Goal: Navigation & Orientation: Understand site structure

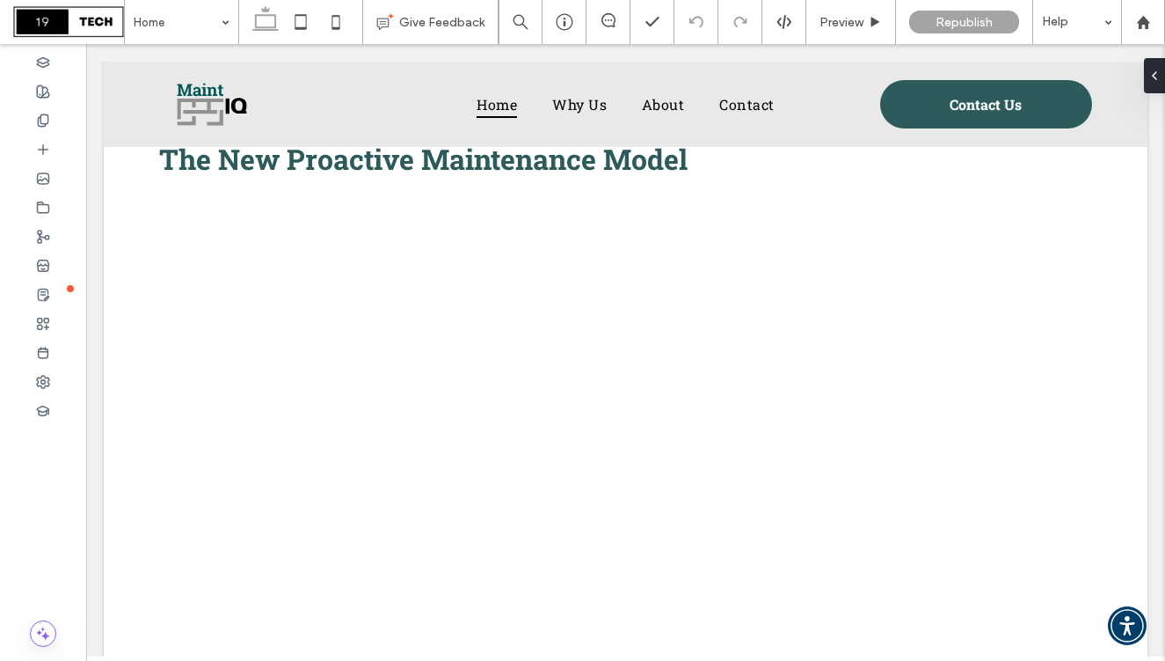
scroll to position [2422, 0]
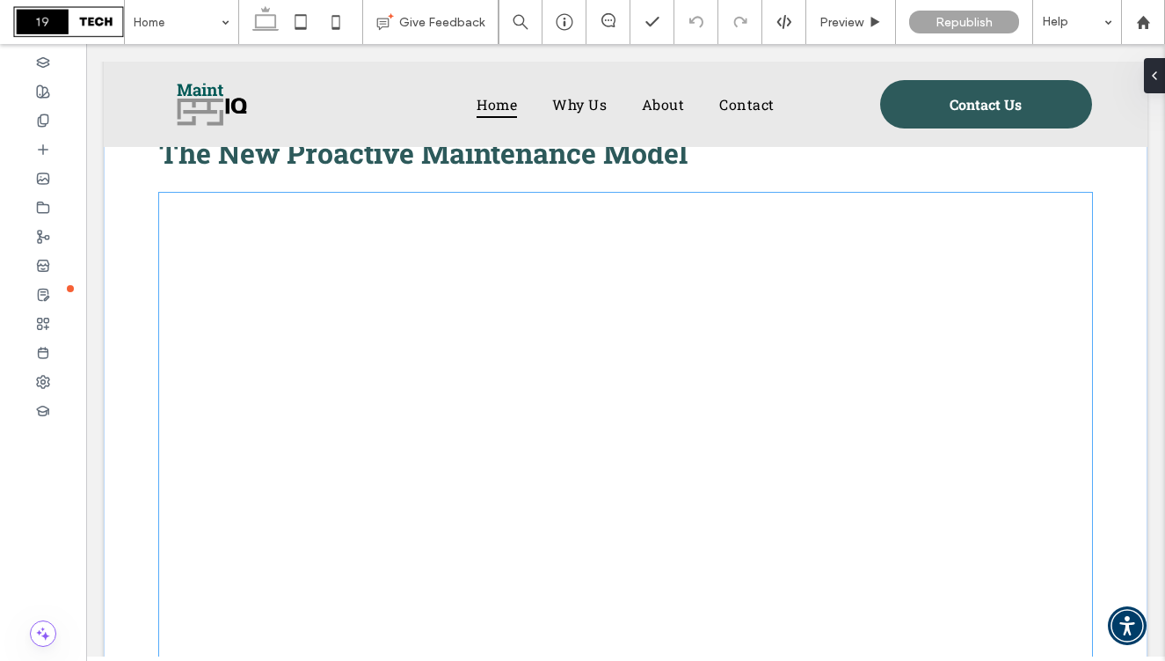
click at [827, 318] on div at bounding box center [625, 455] width 932 height 524
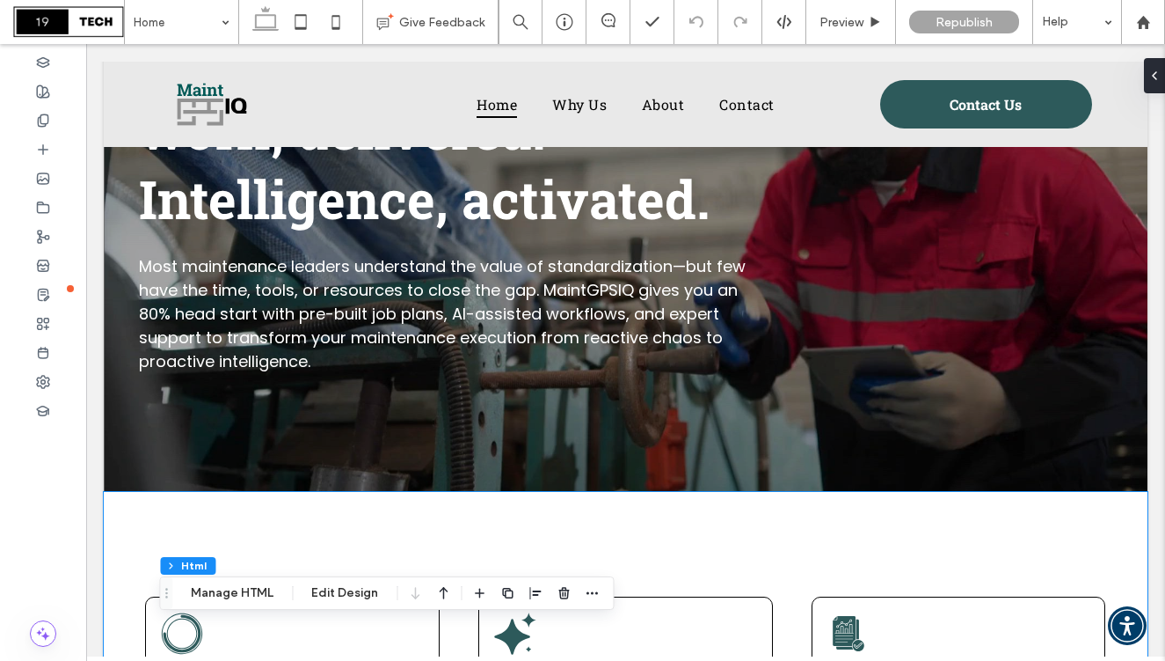
scroll to position [0, 0]
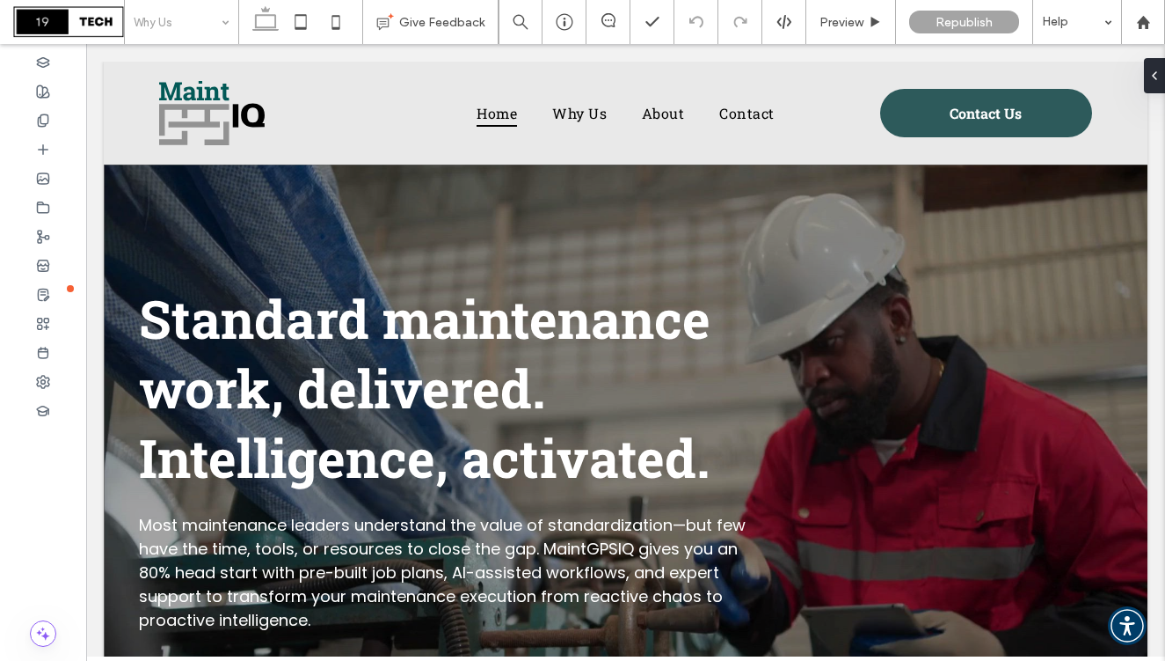
click at [208, 16] on input at bounding box center [177, 22] width 87 height 44
click at [200, 27] on input at bounding box center [177, 22] width 87 height 44
click at [170, 13] on input at bounding box center [177, 22] width 87 height 44
